Goal: Check status: Check status

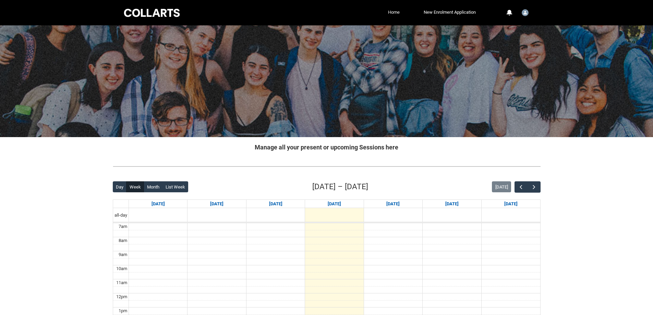
click at [392, 14] on link "Home" at bounding box center [393, 12] width 15 height 10
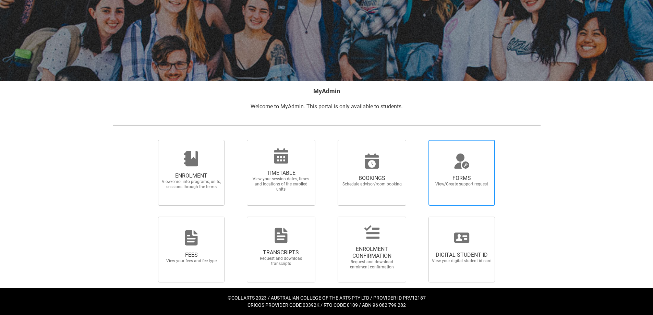
scroll to position [57, 0]
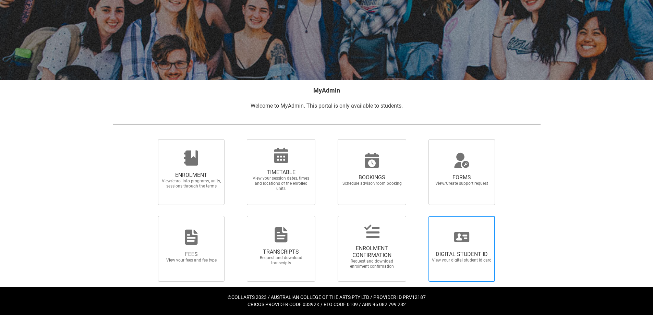
click at [465, 227] on span "DIGITAL STUDENT ID View your digital student id card" at bounding box center [461, 249] width 66 height 66
click at [420, 216] on input "DIGITAL STUDENT ID View your digital student id card" at bounding box center [420, 216] width 0 height 0
radio input "true"
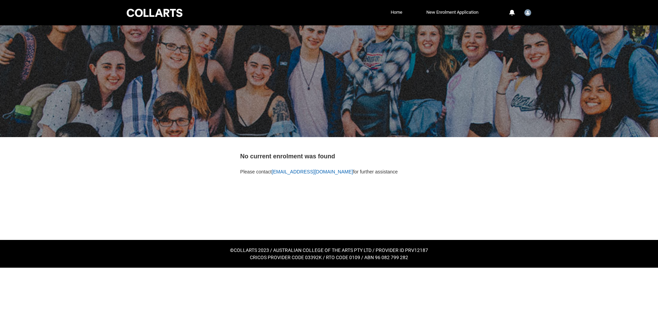
click at [260, 153] on span "No current enrolment was found" at bounding box center [287, 156] width 95 height 7
click at [260, 152] on div "No current enrolment was found Please contact [EMAIL_ADDRESS][DOMAIN_NAME] for …" at bounding box center [328, 163] width 177 height 40
click at [281, 158] on span "No current enrolment was found" at bounding box center [287, 156] width 95 height 7
